Goal: Task Accomplishment & Management: Use online tool/utility

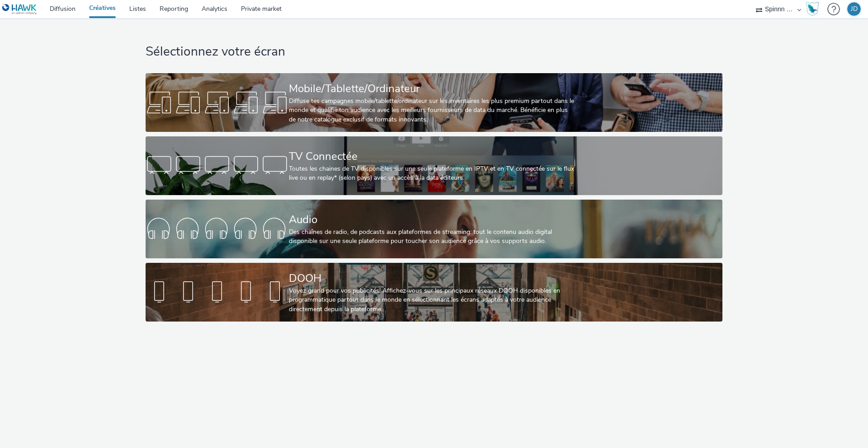
select select "3577b0fe-1e1b-4f05-a15f-27ee59b5ca2b"
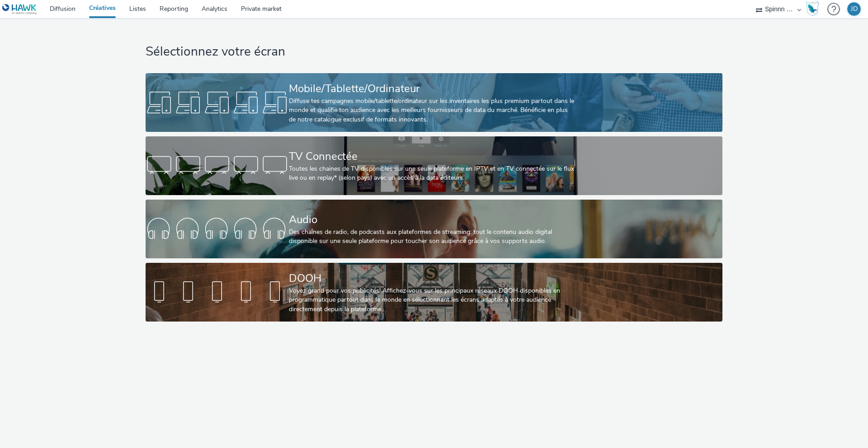
click at [309, 82] on div "Mobile/Tablette/Ordinateur" at bounding box center [432, 89] width 287 height 16
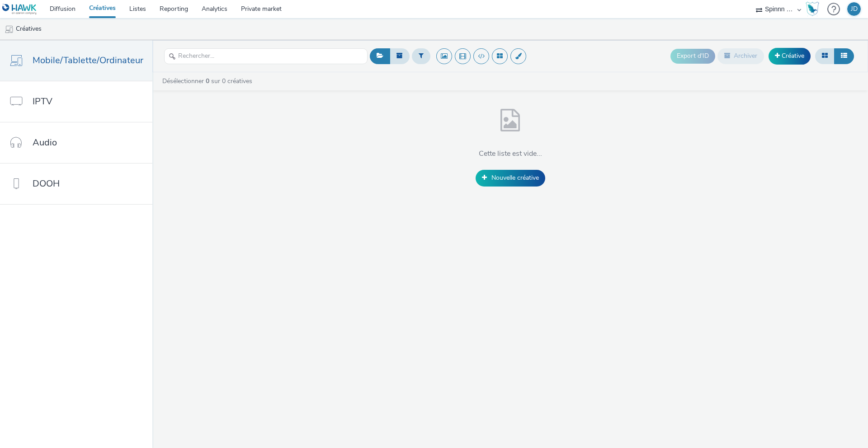
drag, startPoint x: 742, startPoint y: 11, endPoint x: 763, endPoint y: 10, distance: 21.3
click at [743, 11] on nav "Diffusion Créatives Listes Reporting Analytics Private market DECATHLON CH Spin…" at bounding box center [434, 9] width 868 height 18
click at [763, 10] on select "DECATHLON CH Spinnn France" at bounding box center [778, 9] width 54 height 18
click at [19, 10] on img at bounding box center [19, 9] width 35 height 11
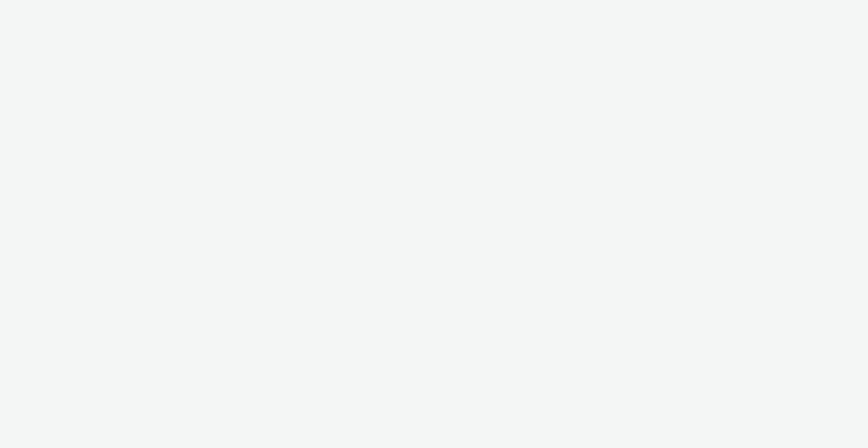
select select "3577b0fe-1e1b-4f05-a15f-27ee59b5ca2b"
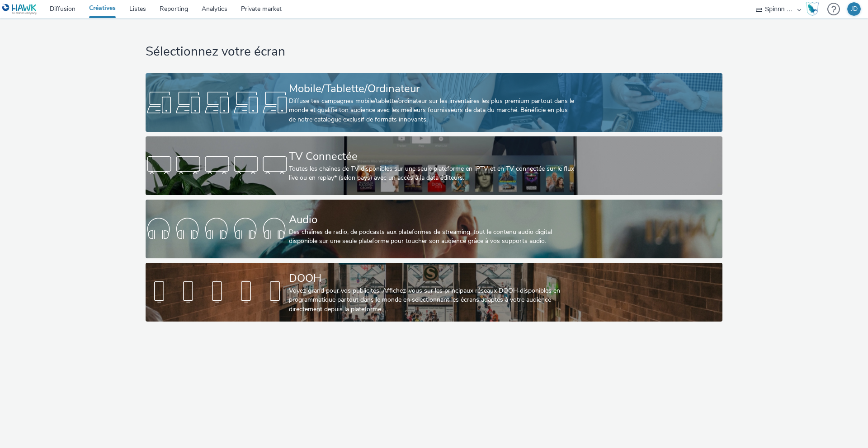
click at [344, 79] on div "Mobile/Tablette/Ordinateur Diffuse tes campagnes mobile/tablette/ordinateur sur…" at bounding box center [432, 102] width 287 height 59
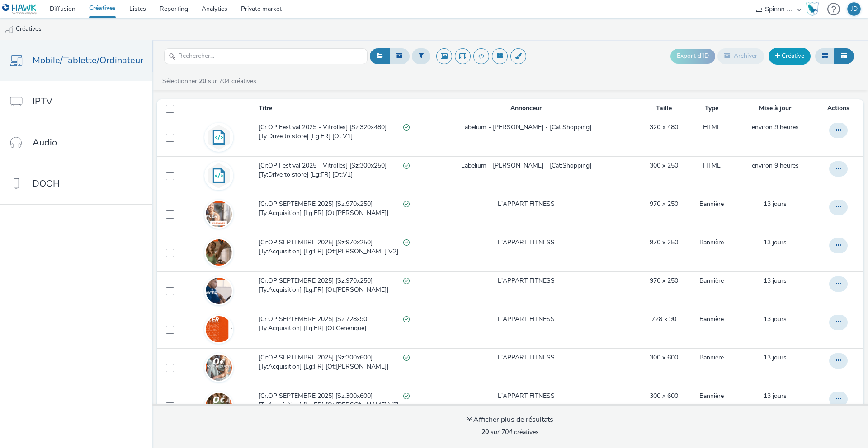
click at [787, 56] on link "Créative" at bounding box center [789, 56] width 42 height 16
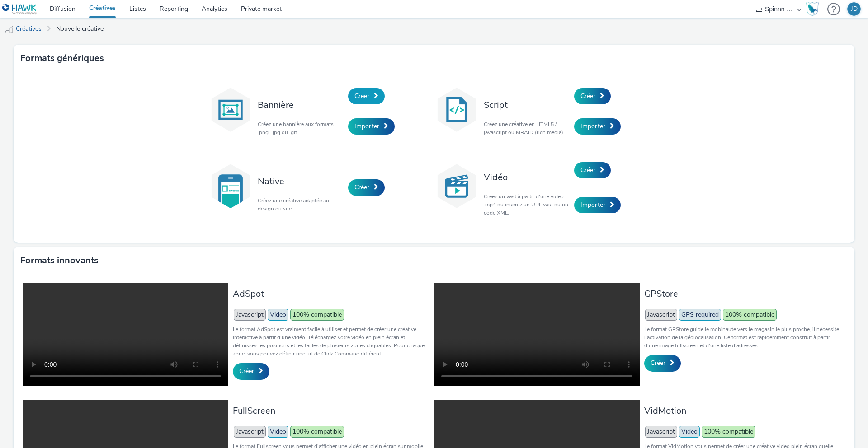
click at [358, 97] on span "Créer" at bounding box center [361, 96] width 15 height 9
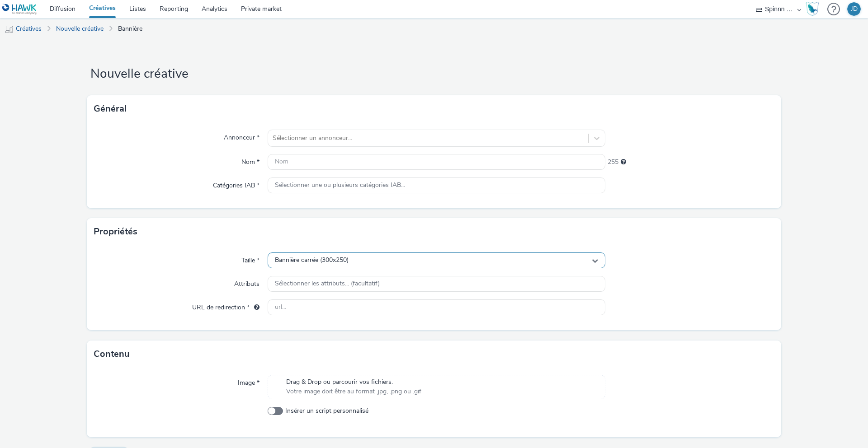
click at [357, 266] on div "Bannière carrée (300x250)" at bounding box center [437, 261] width 338 height 16
click at [358, 263] on div "Bannière carrée (300x250)" at bounding box center [437, 261] width 338 height 16
click at [357, 264] on div "Bannière carrée (300x250)" at bounding box center [437, 261] width 338 height 16
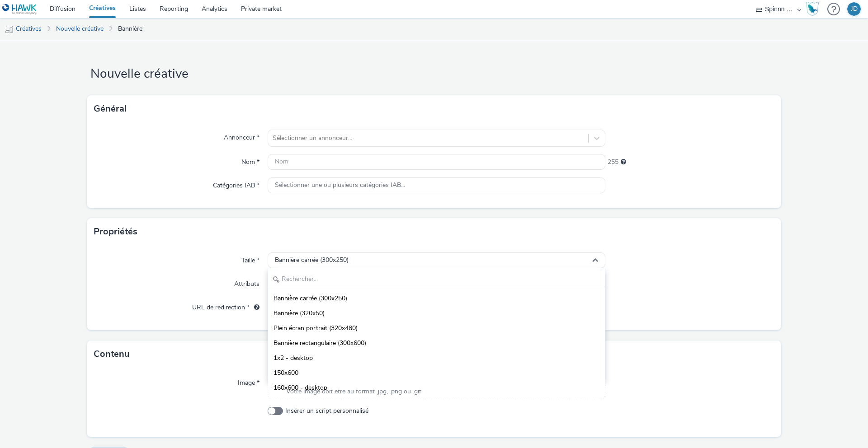
drag, startPoint x: 337, startPoint y: 310, endPoint x: 17, endPoint y: 245, distance: 326.5
click at [337, 310] on li "Bannière (320x50)" at bounding box center [436, 312] width 337 height 15
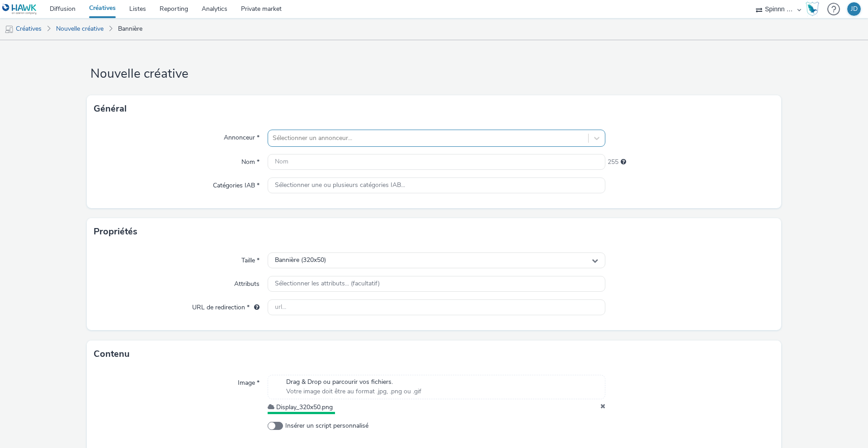
click at [316, 139] on div at bounding box center [428, 138] width 311 height 11
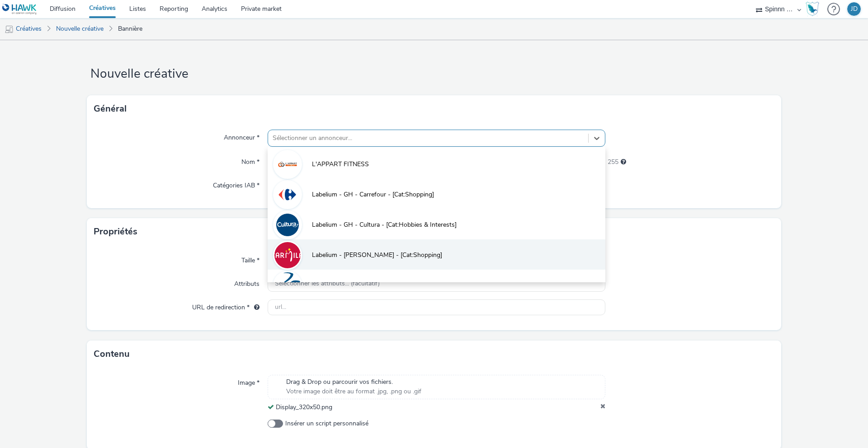
click at [334, 249] on li "Labelium - [PERSON_NAME] - [Cat:Shopping]" at bounding box center [437, 255] width 338 height 30
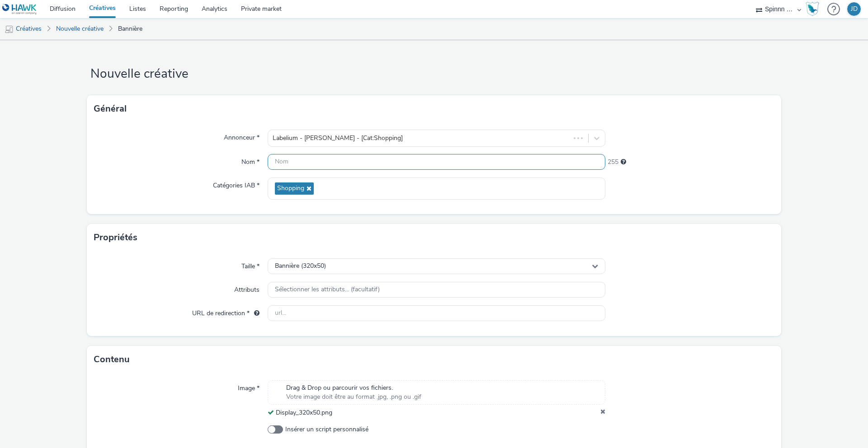
click at [316, 164] on input "text" at bounding box center [437, 162] width 338 height 16
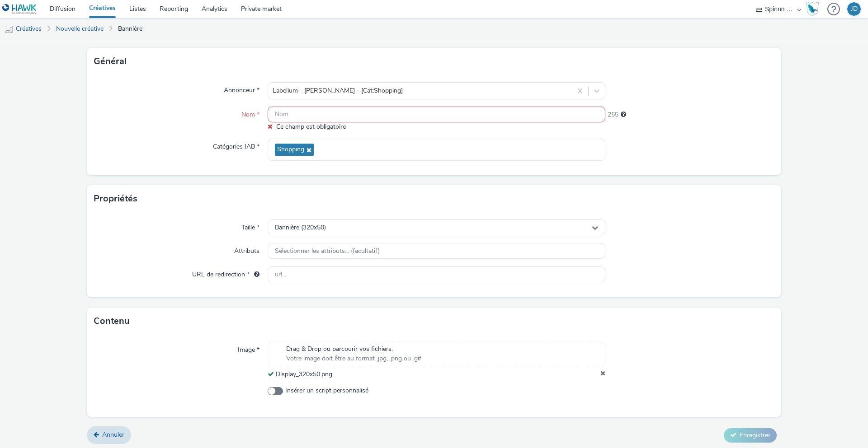
scroll to position [50, 0]
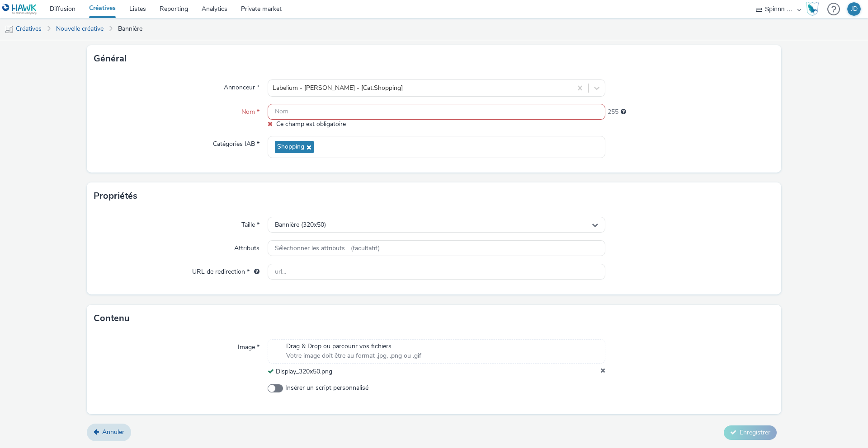
click at [337, 107] on input "text" at bounding box center [437, 112] width 338 height 16
paste input "[Cr:OP Festival 2025 - Vitrolles] [Sz:320x480] [Ty:Drive to store] [Lg:FR] [Ot:…"
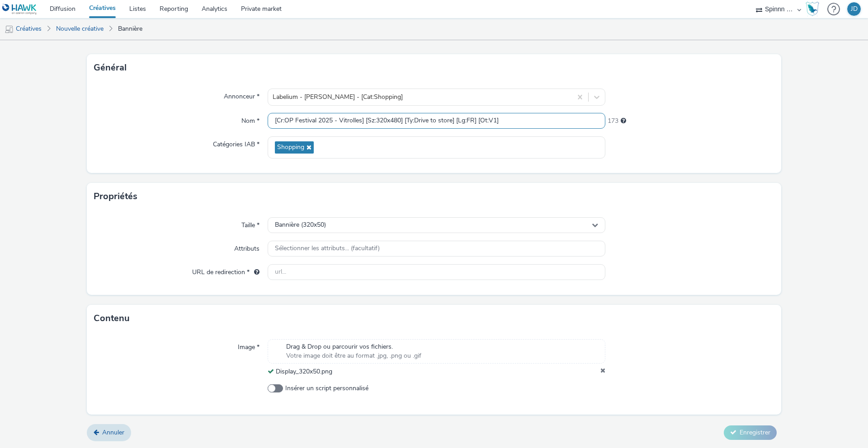
scroll to position [41, 0]
click at [399, 119] on input "[Cr:OP Festival 2025 - Vitrolles] [Sz:320x480] [Ty:Drive to store] [Lg:FR] [Ot:…" at bounding box center [437, 121] width 338 height 16
click at [357, 115] on input "[Cr:OP Festival 2025 - Vitrolles] [Sz:320x50] [Ty:Drive to store] [Lg:FR] [Ot:V…" at bounding box center [437, 121] width 338 height 16
type input "[Cr:OP Festival 2025 - Vitrolles] [Sz:320x50] [Ty:Drive to store] [Lg:FR] [Ot:V…"
click at [317, 271] on input "text" at bounding box center [437, 272] width 338 height 16
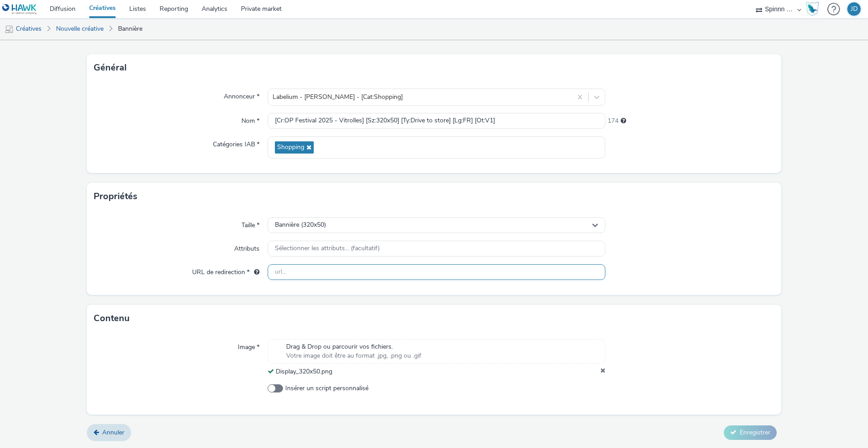
paste input "[URL][DOMAIN_NAME]"
type input "[URL][DOMAIN_NAME]"
click at [184, 202] on div "Propriétés" at bounding box center [434, 196] width 694 height 27
click at [730, 430] on icon at bounding box center [733, 432] width 6 height 6
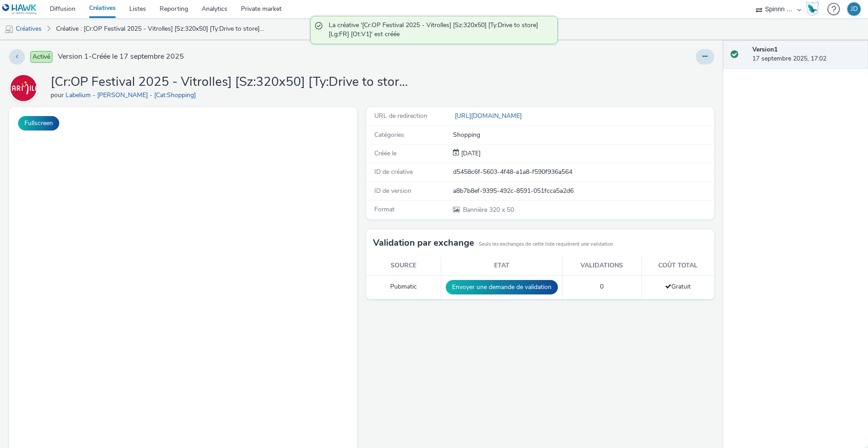
click at [114, 7] on link "Créatives" at bounding box center [102, 9] width 40 height 18
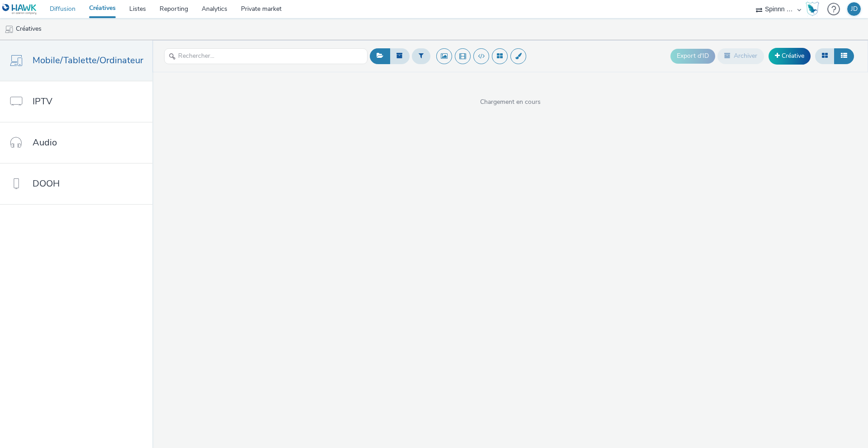
click at [71, 12] on link "Diffusion" at bounding box center [62, 9] width 39 height 18
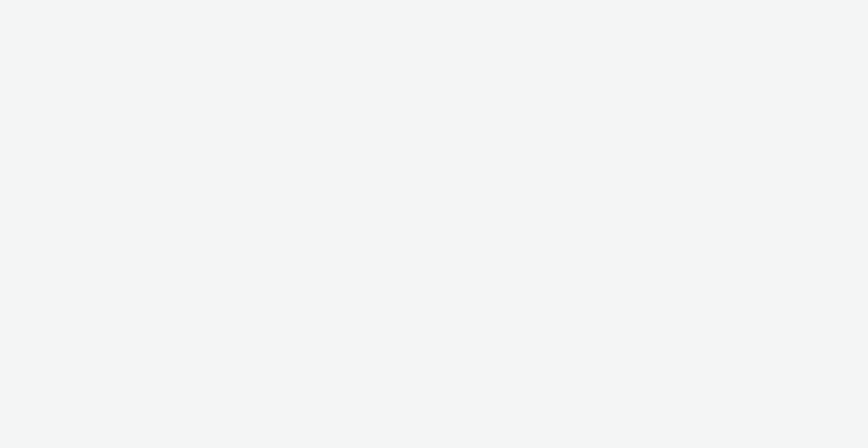
select select "3577b0fe-1e1b-4f05-a15f-27ee59b5ca2b"
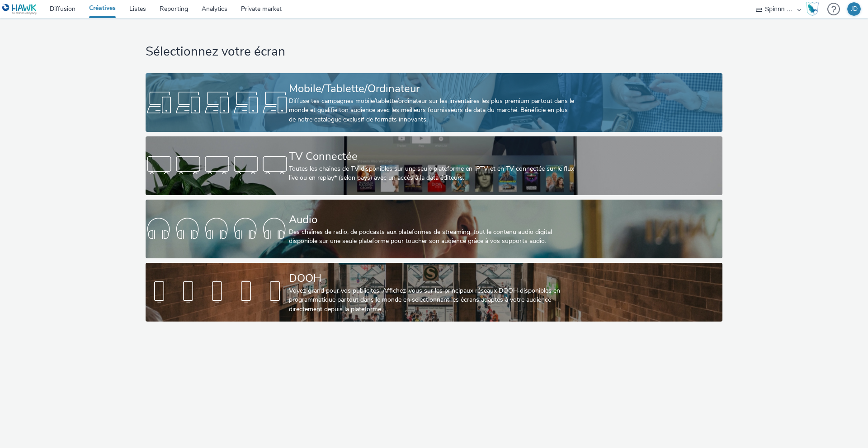
click at [349, 87] on div "Mobile/Tablette/Ordinateur" at bounding box center [432, 89] width 287 height 16
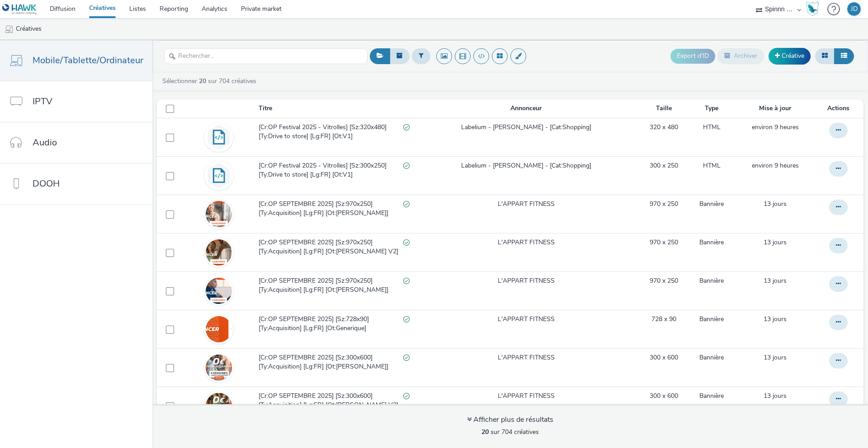
click at [113, 8] on link "Créatives" at bounding box center [102, 9] width 40 height 18
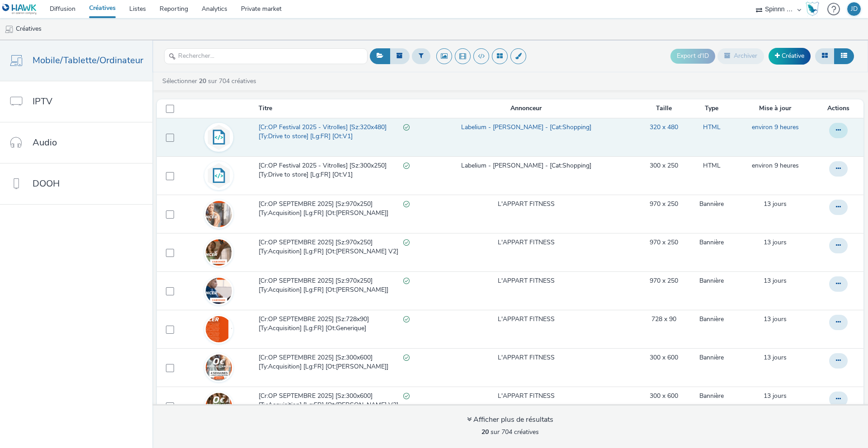
click at [829, 128] on button at bounding box center [838, 130] width 19 height 15
click at [792, 146] on link "Modifier" at bounding box center [814, 149] width 68 height 18
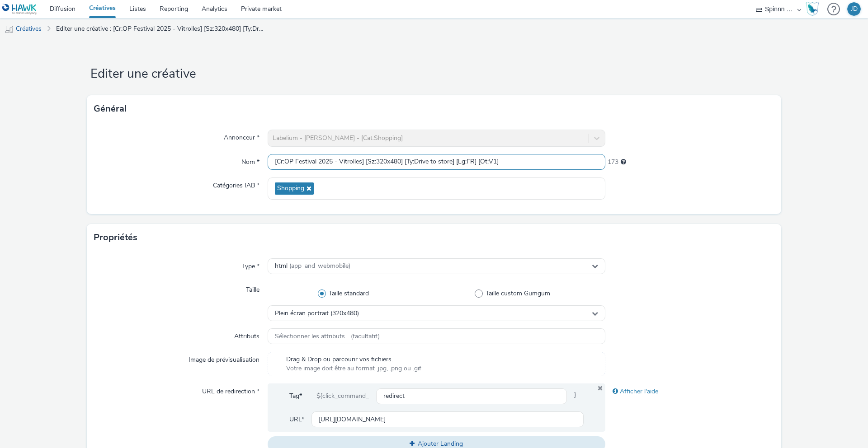
click at [385, 160] on input "[Cr:OP Festival 2025 - Vitrolles] [Sz:320x480] [Ty:Drive to store] [Lg:FR] [Ot:…" at bounding box center [437, 162] width 338 height 16
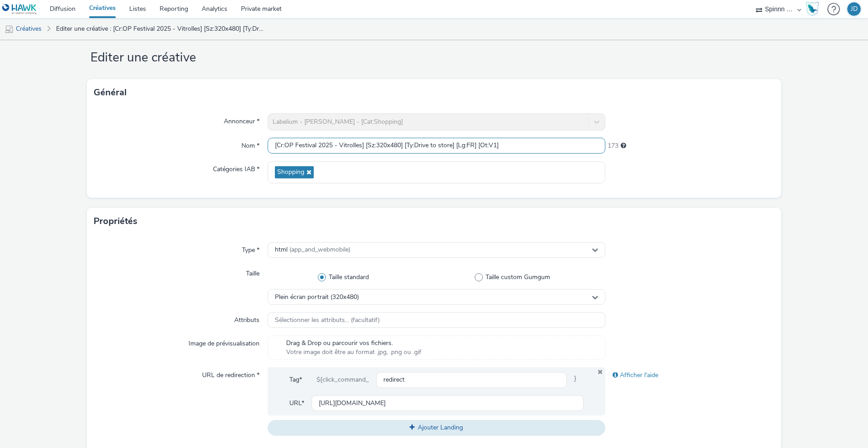
scroll to position [80, 0]
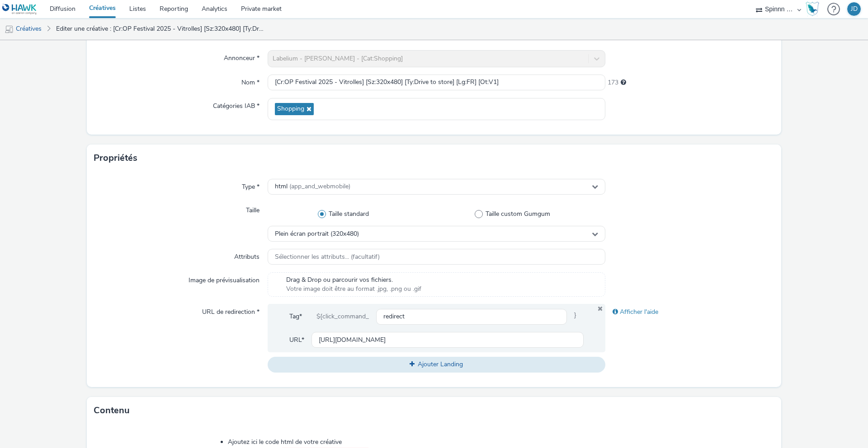
click at [176, 195] on div "Type *" at bounding box center [181, 187] width 174 height 16
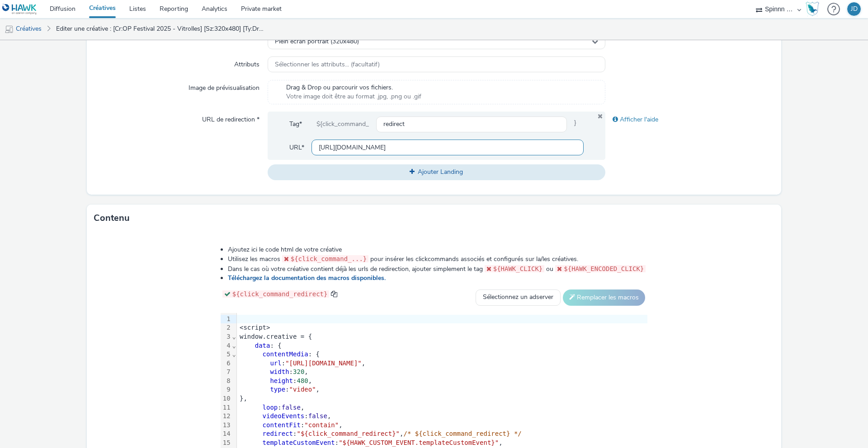
click at [370, 146] on input "[URL][DOMAIN_NAME]" at bounding box center [447, 148] width 272 height 16
